Goal: Task Accomplishment & Management: Manage account settings

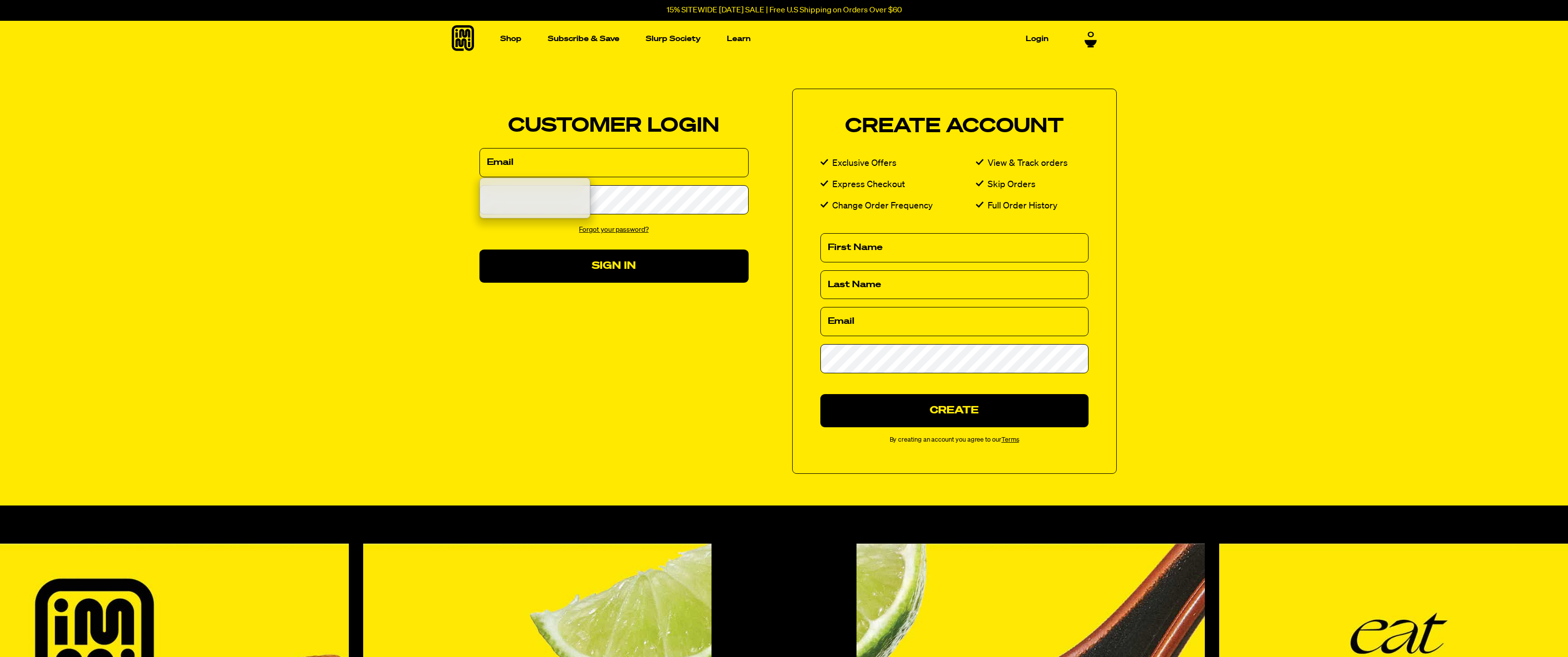
click at [596, 161] on input "Email" at bounding box center [614, 163] width 269 height 29
click at [574, 166] on input "Email" at bounding box center [614, 163] width 269 height 29
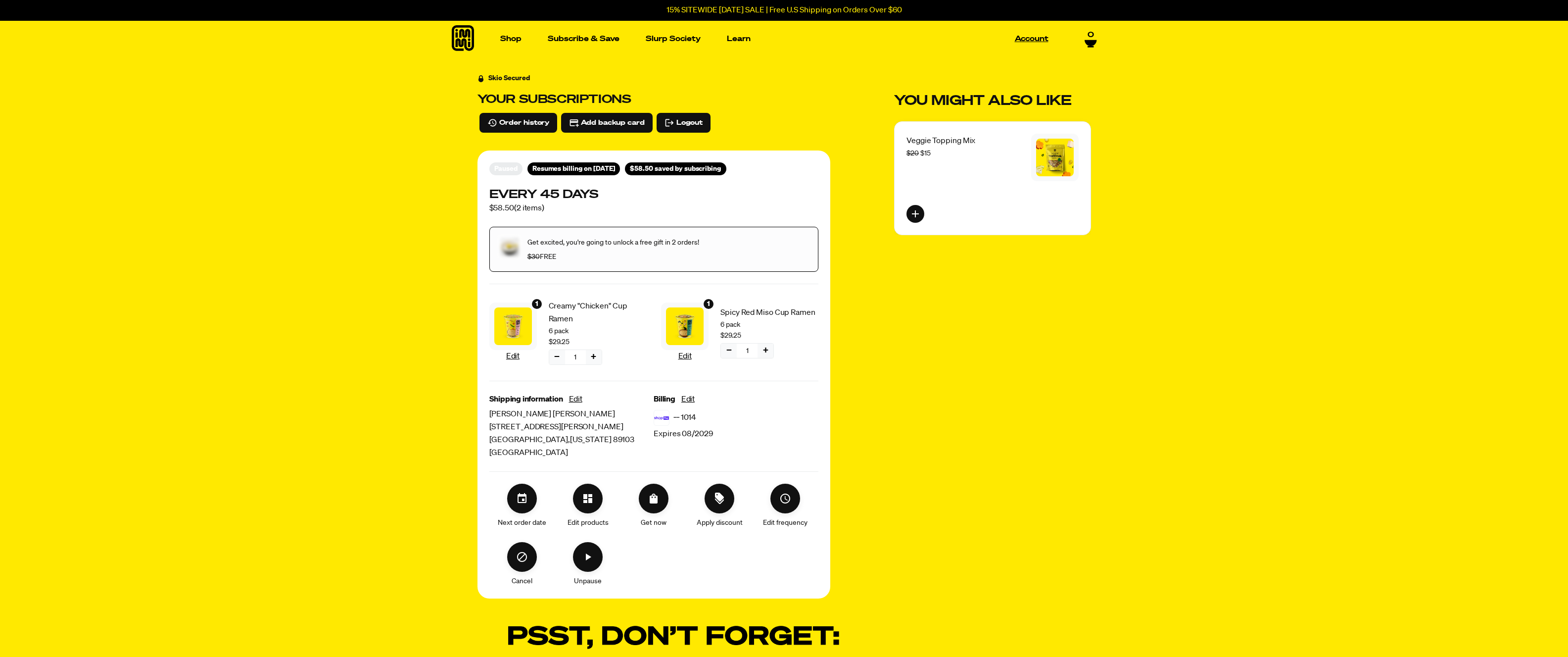
click at [1035, 40] on link "Account" at bounding box center [1032, 39] width 42 height 15
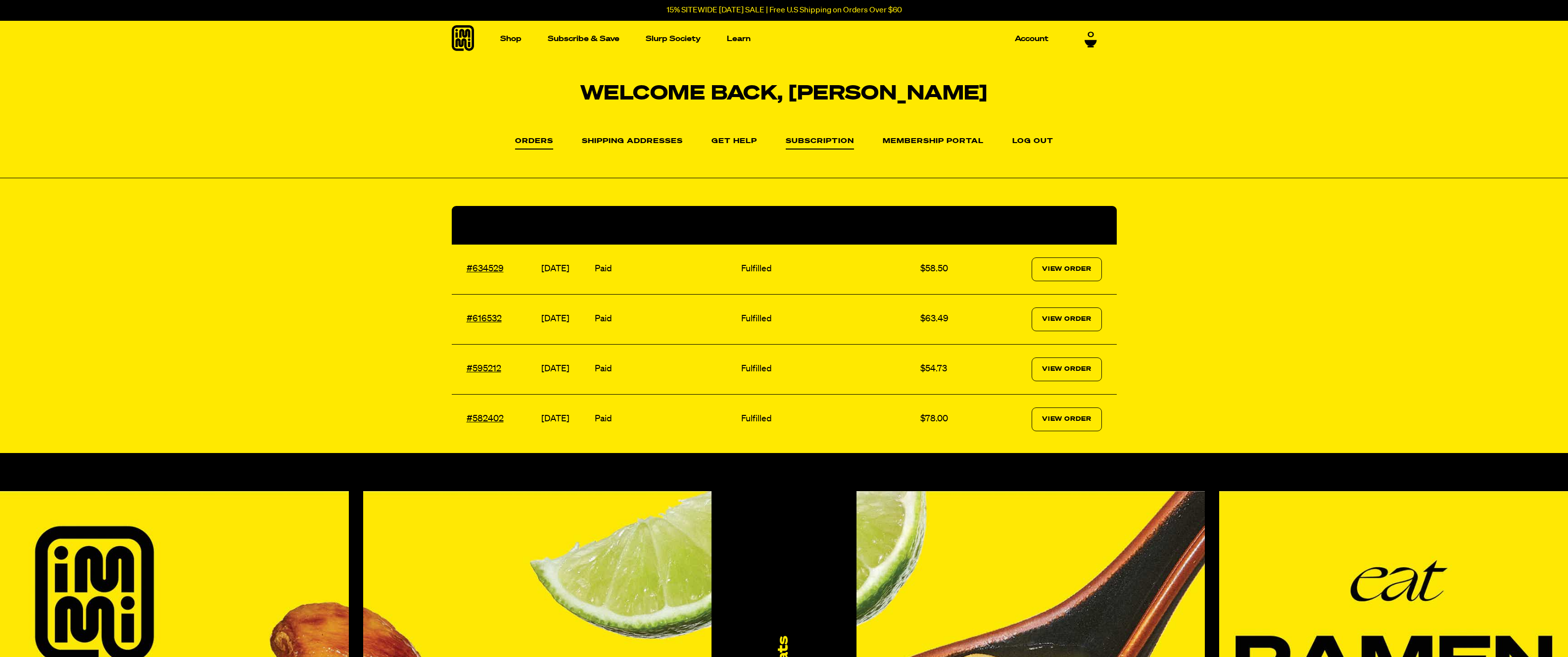
click at [827, 145] on link "Subscription" at bounding box center [820, 143] width 68 height 12
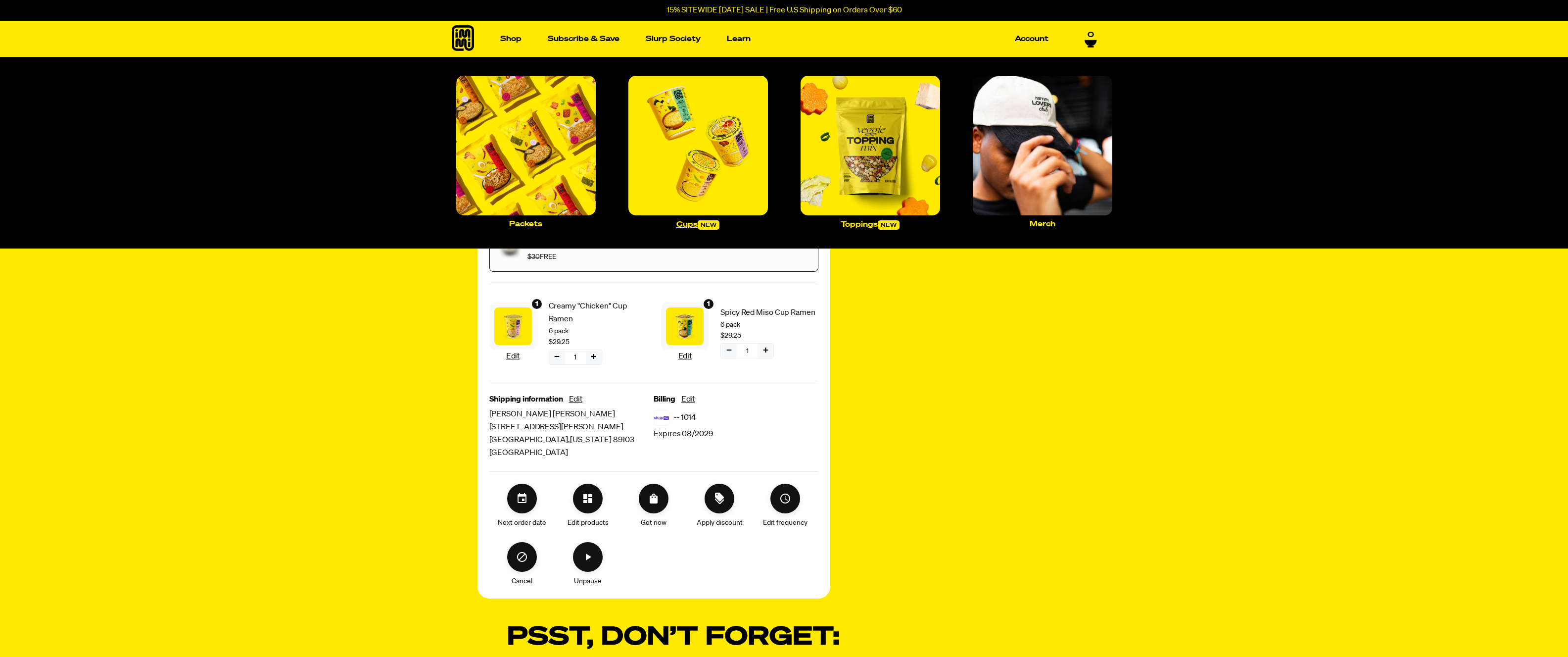
click at [699, 223] on p "Cups new" at bounding box center [698, 225] width 43 height 9
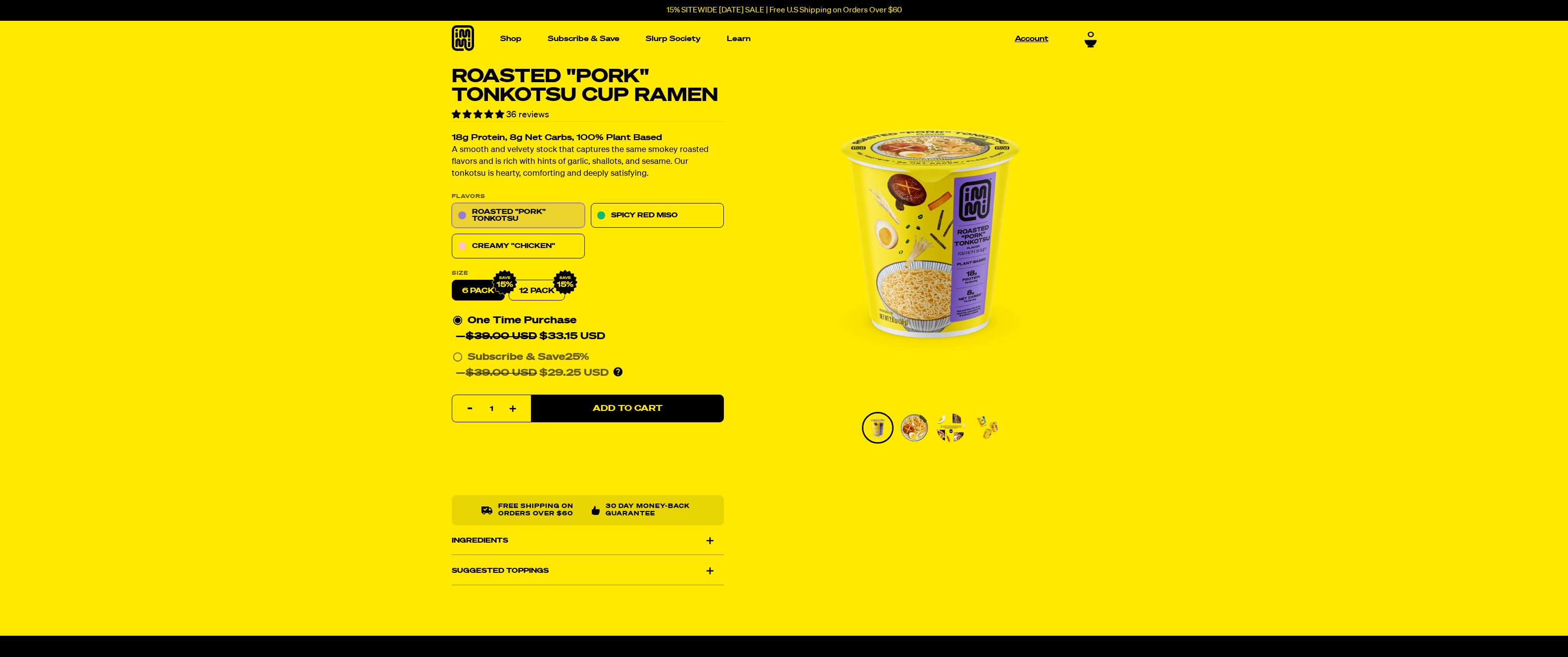
click at [1025, 40] on link "Account" at bounding box center [1032, 39] width 42 height 15
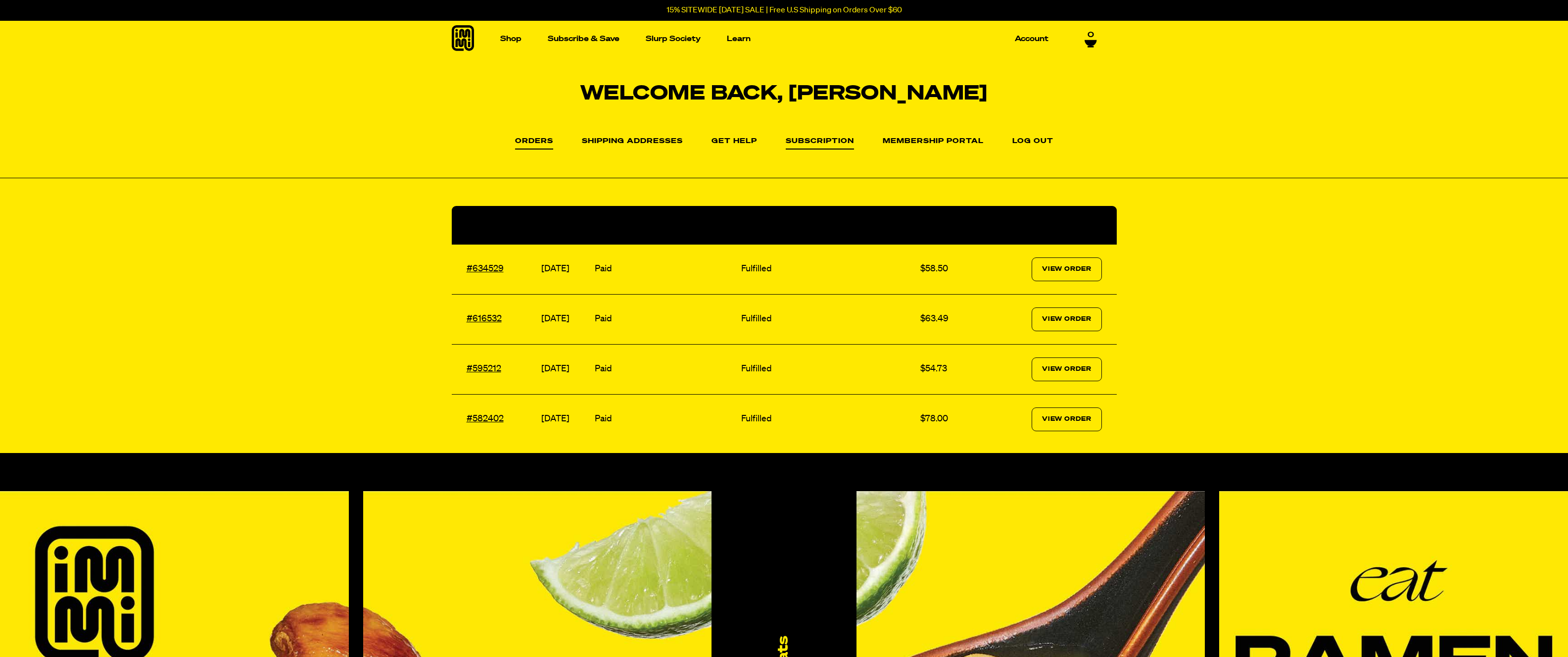
click at [830, 146] on link "Subscription" at bounding box center [820, 143] width 68 height 12
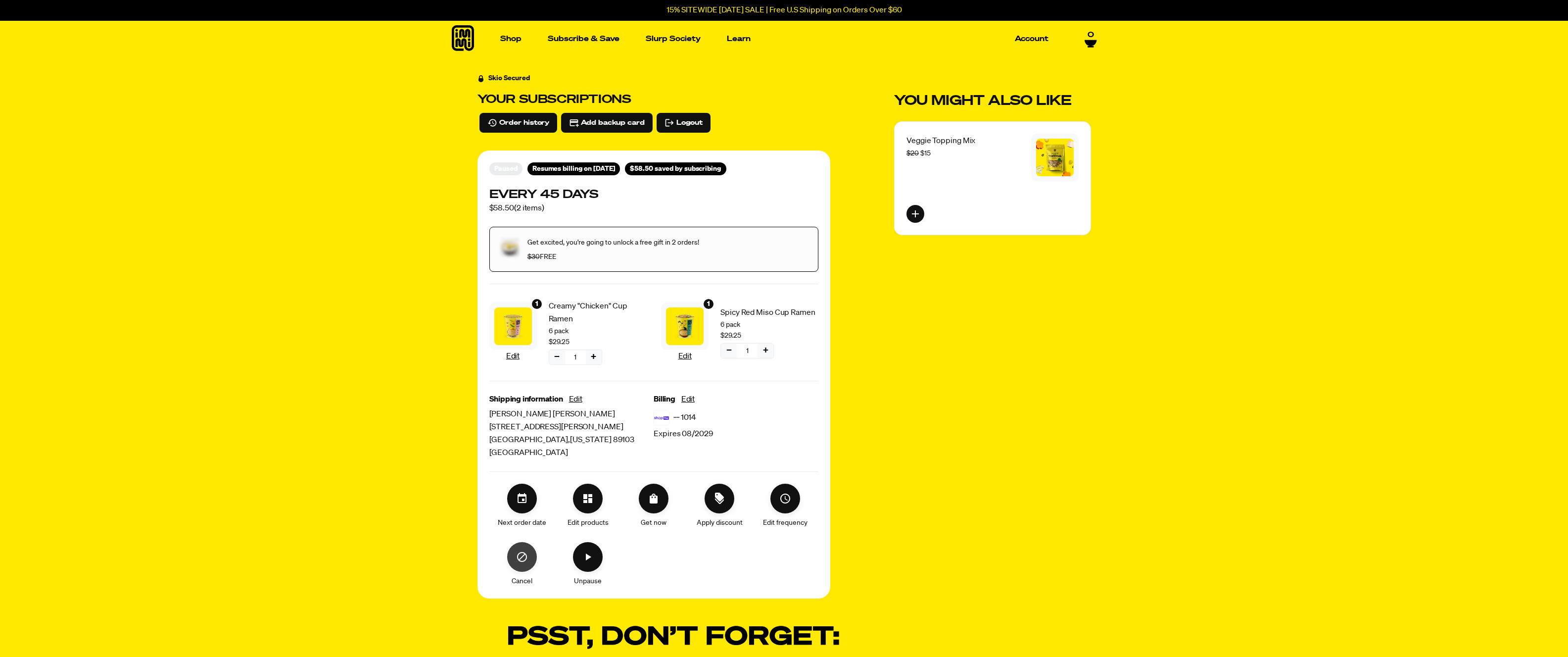
click at [522, 559] on icon "Cancel" at bounding box center [522, 556] width 12 height 12
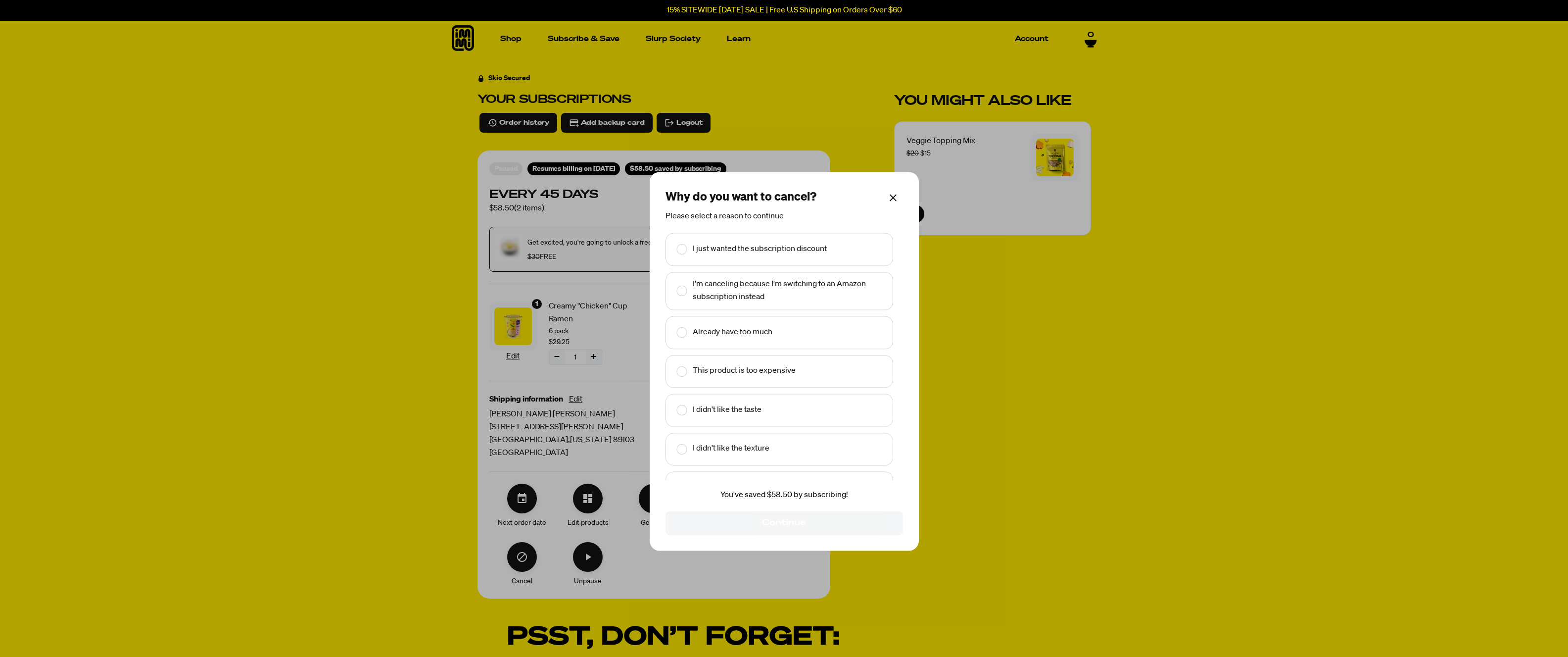
click at [758, 336] on text "Already have too much" at bounding box center [733, 332] width 80 height 13
checkbox input "true"
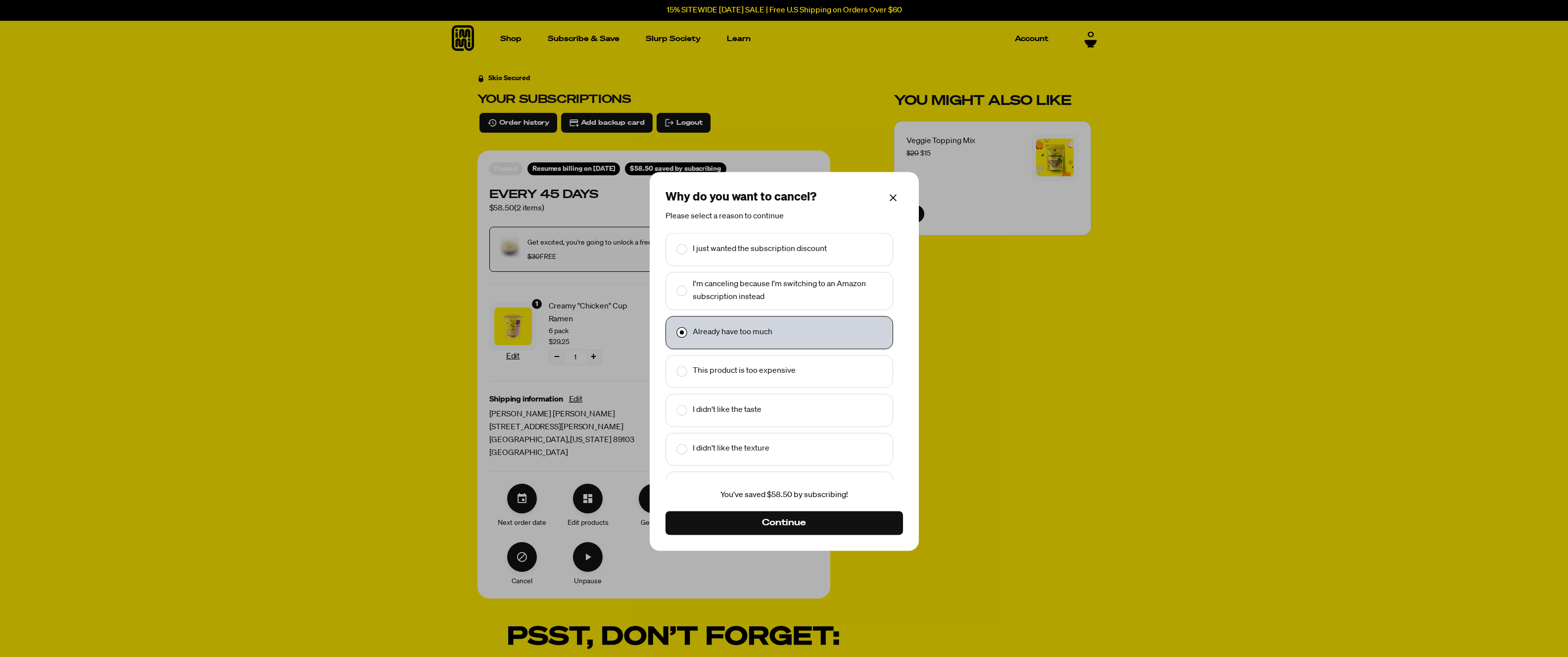
scroll to position [24, 0]
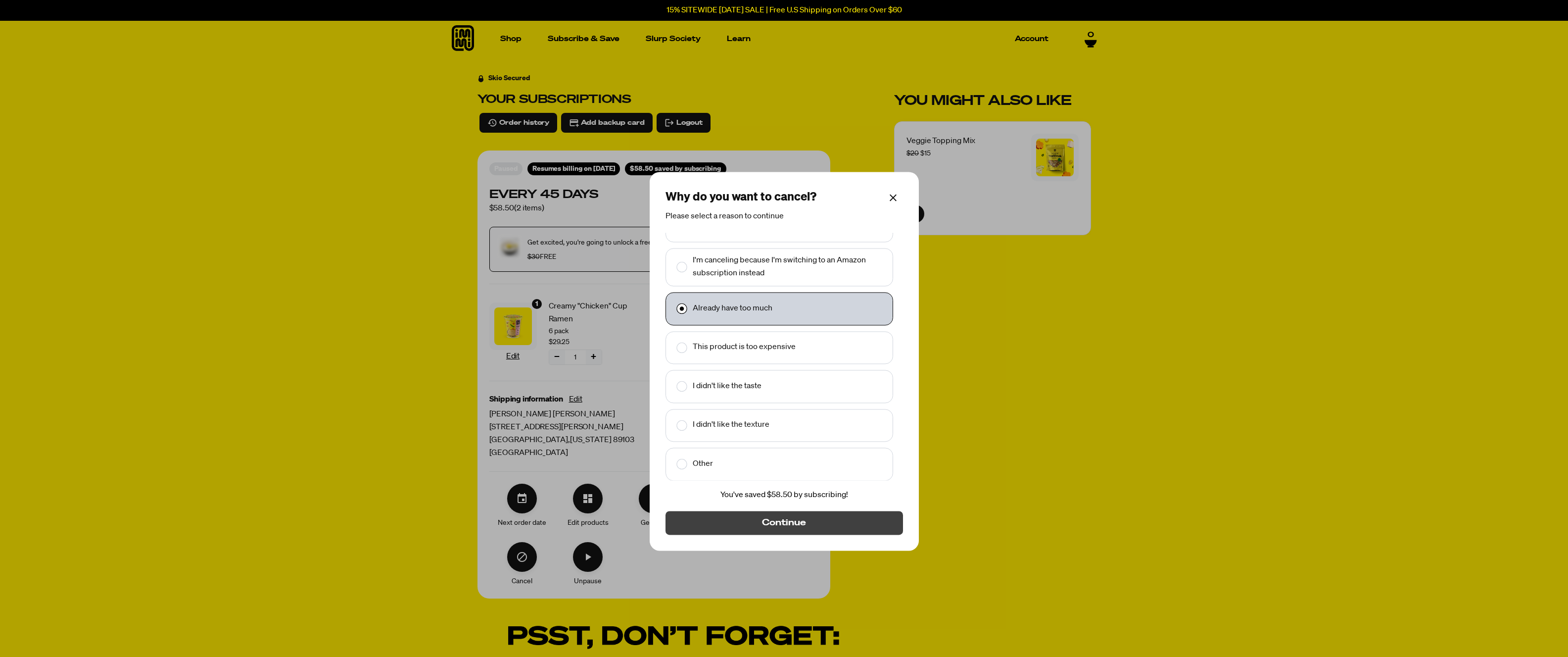
click at [804, 527] on span "Continue" at bounding box center [783, 522] width 43 height 11
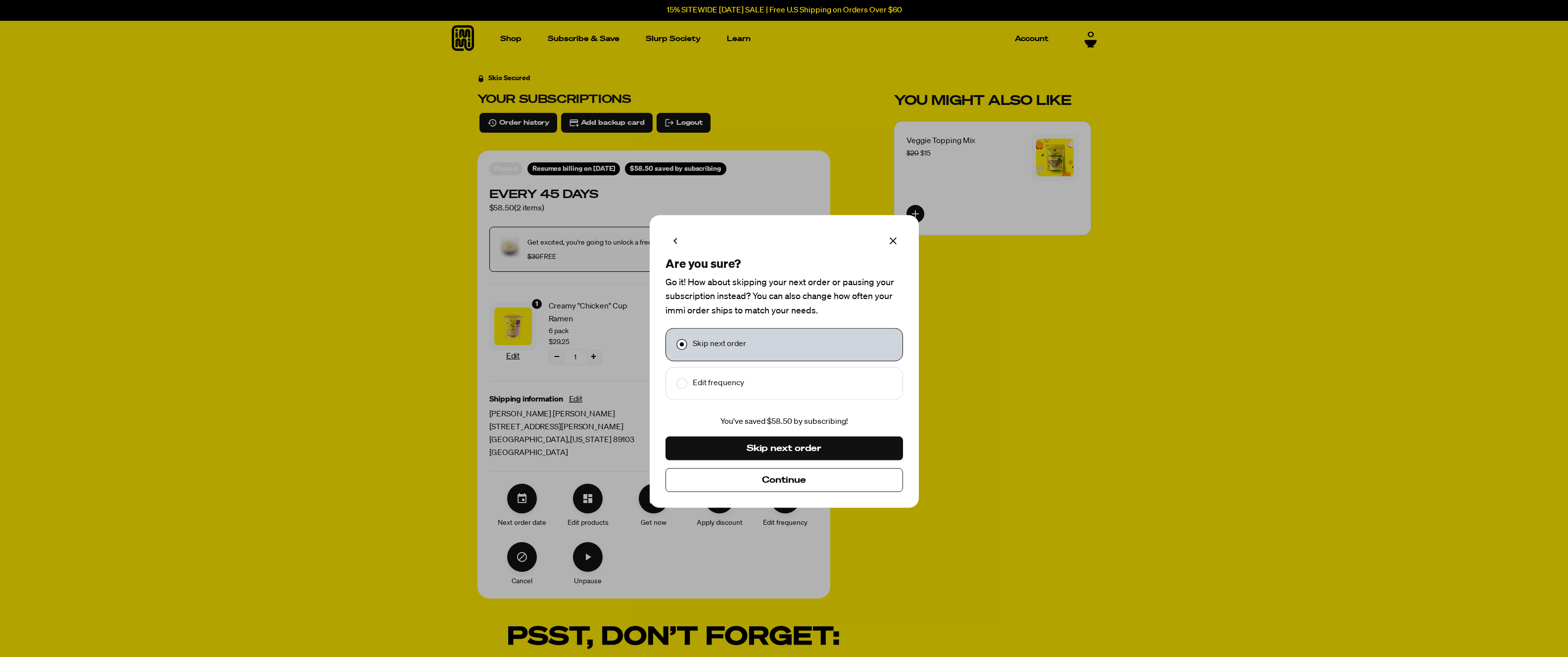
click at [802, 484] on span "Continue" at bounding box center [784, 480] width 44 height 11
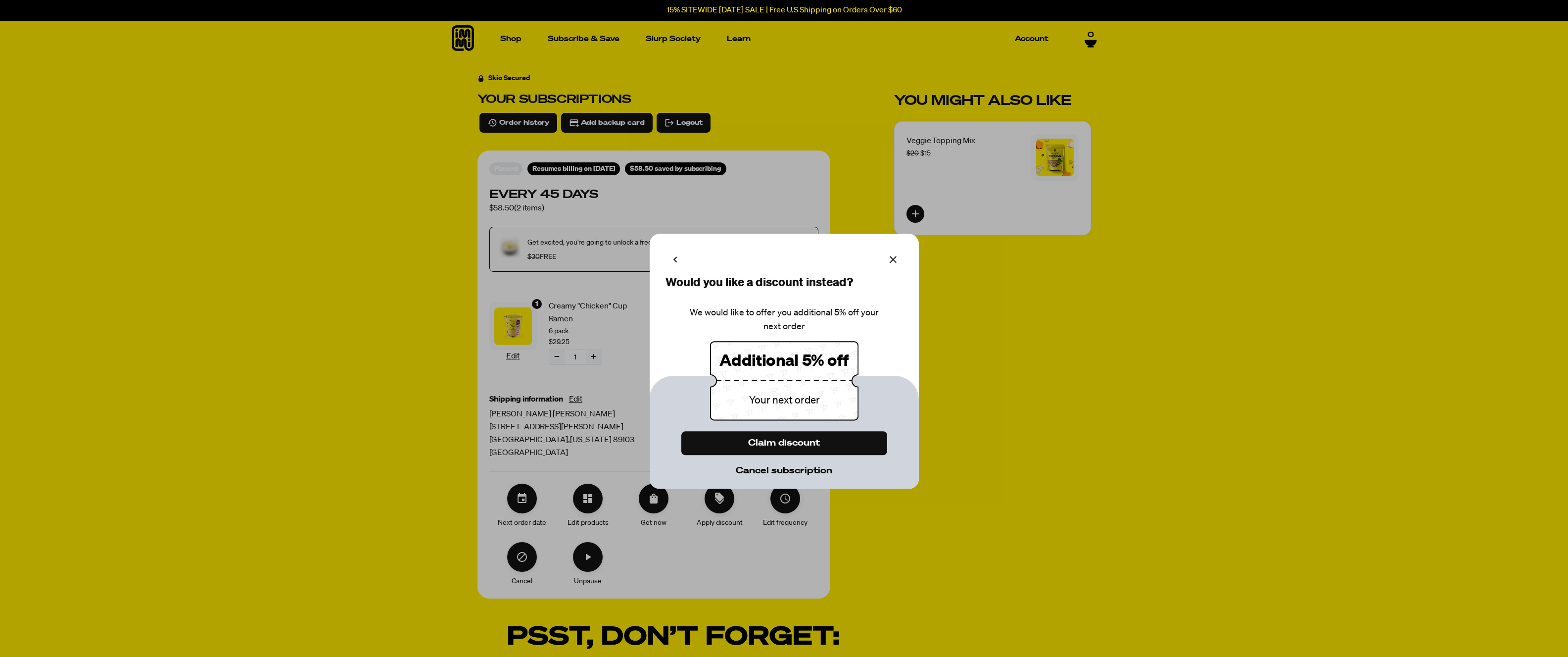
click at [805, 468] on span "Cancel subscription" at bounding box center [784, 471] width 97 height 11
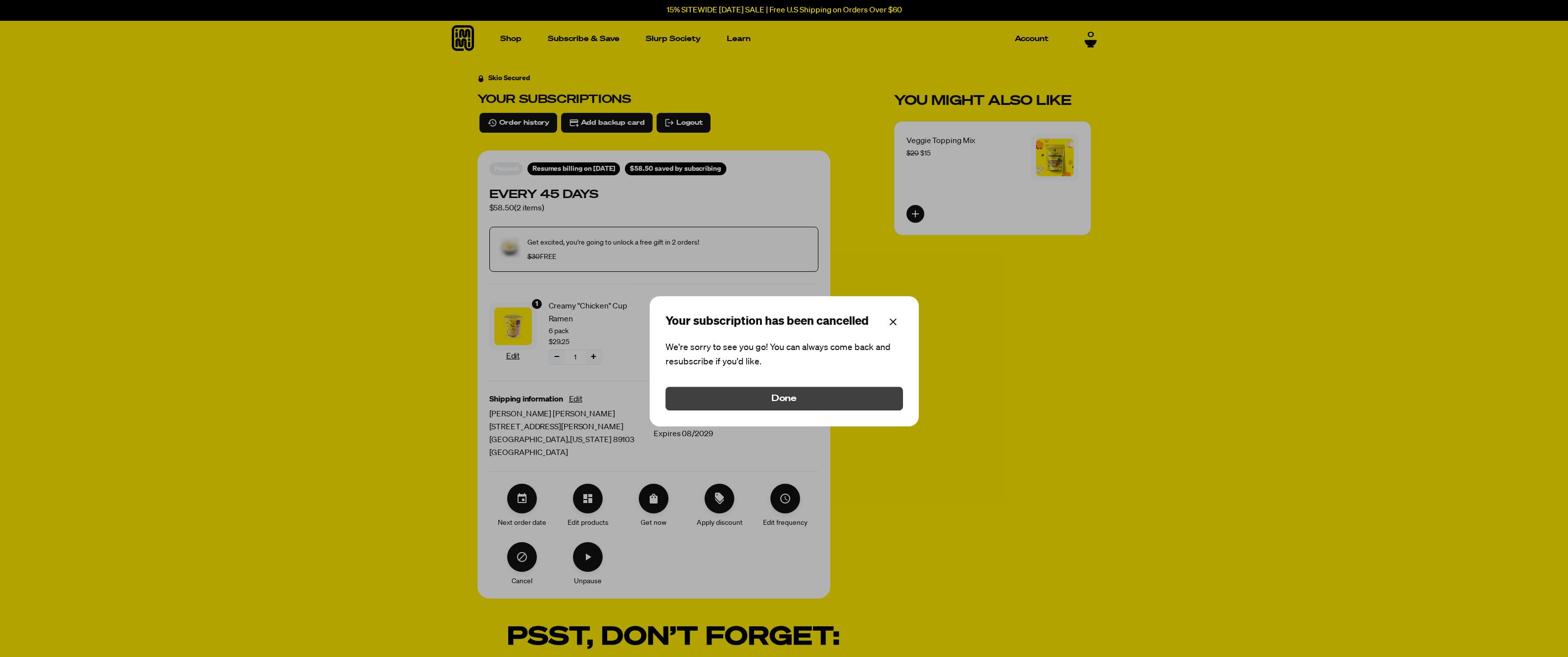
click at [805, 399] on button "Done" at bounding box center [784, 399] width 237 height 24
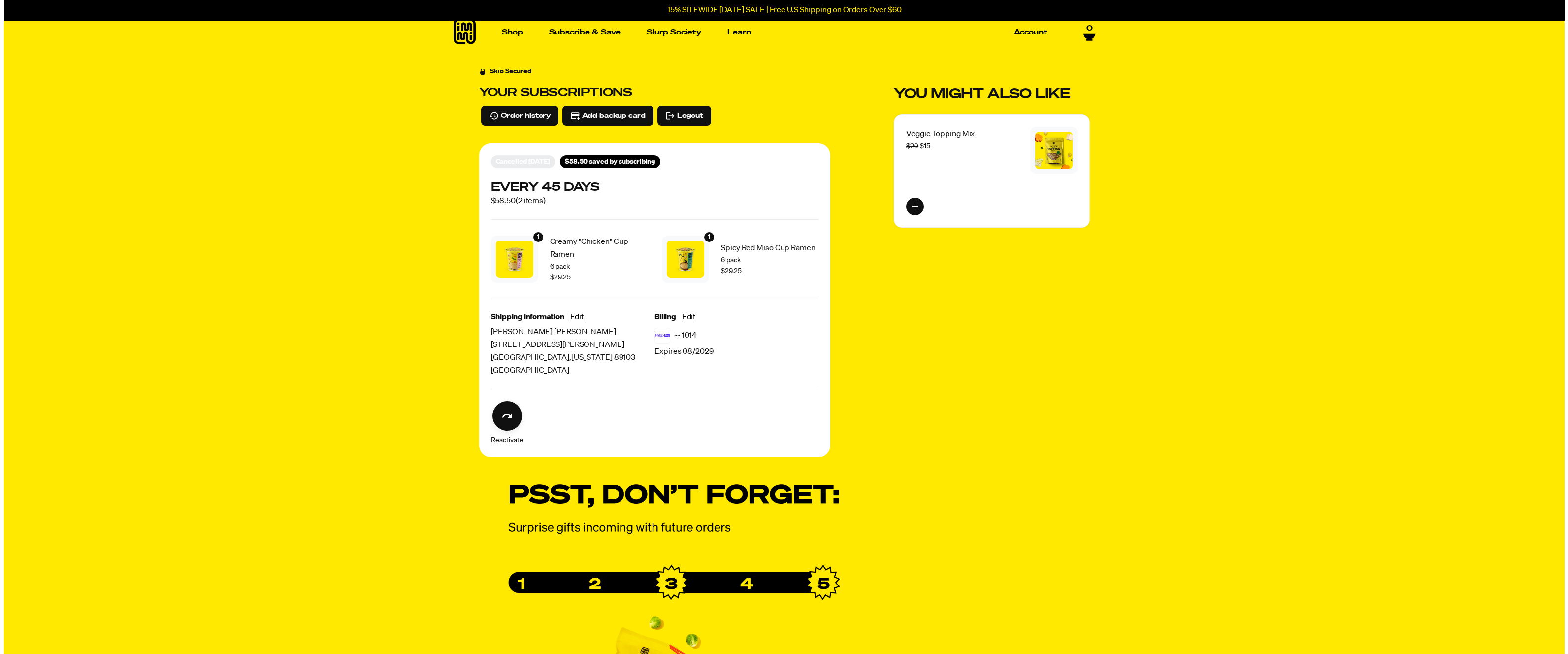
scroll to position [0, 0]
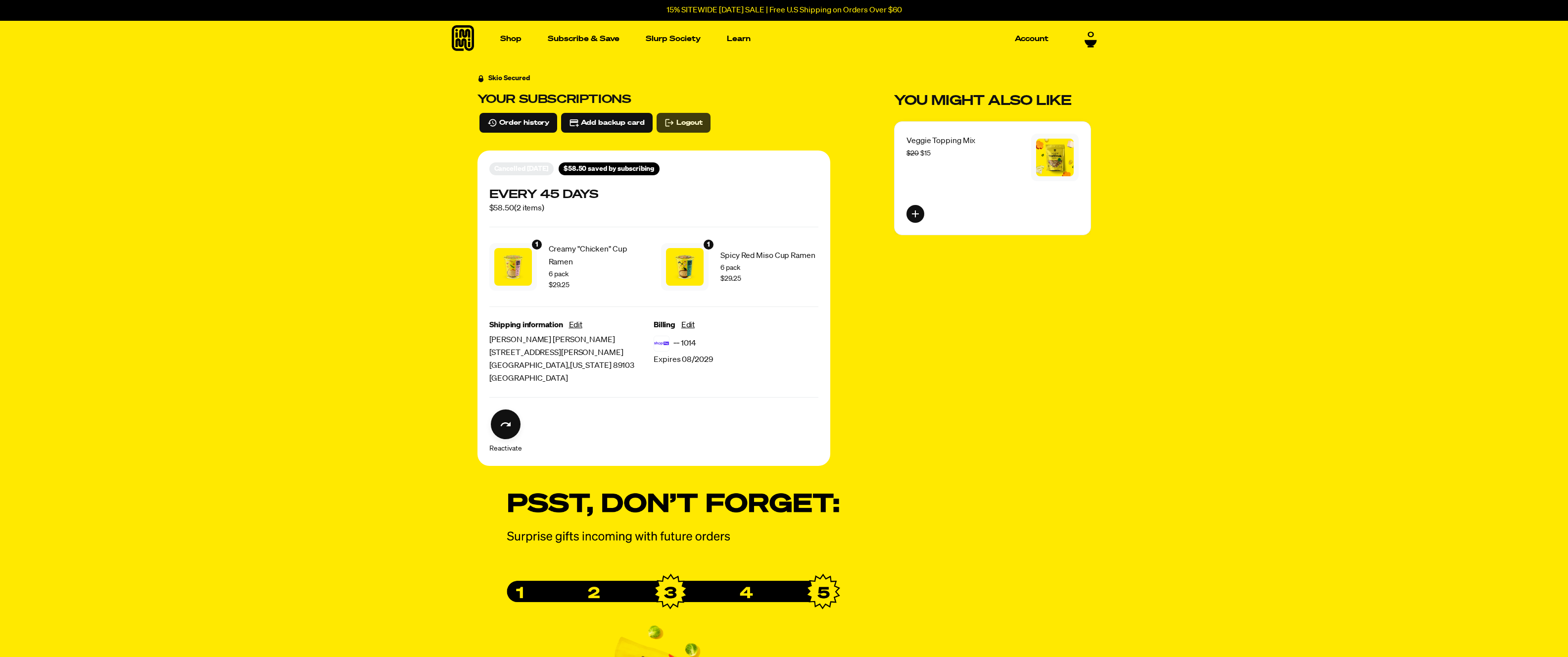
click at [689, 125] on span "Logout" at bounding box center [689, 123] width 26 height 11
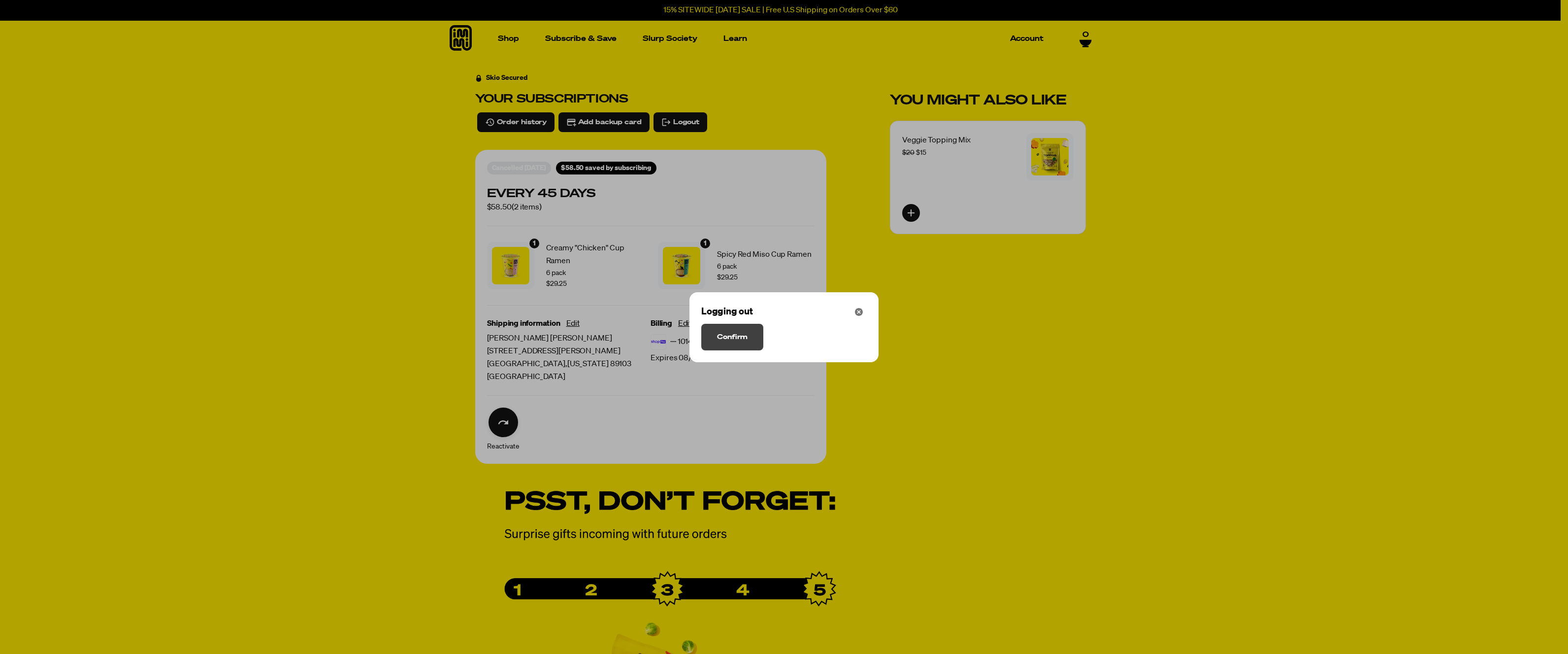
click at [738, 340] on span "Confirm" at bounding box center [732, 337] width 30 height 11
